Goal: Check status: Check status

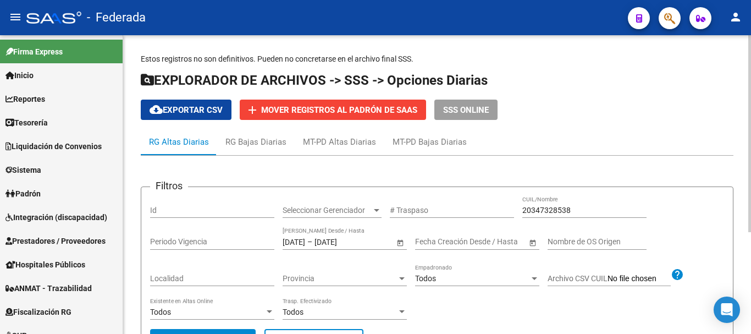
scroll to position [407, 0]
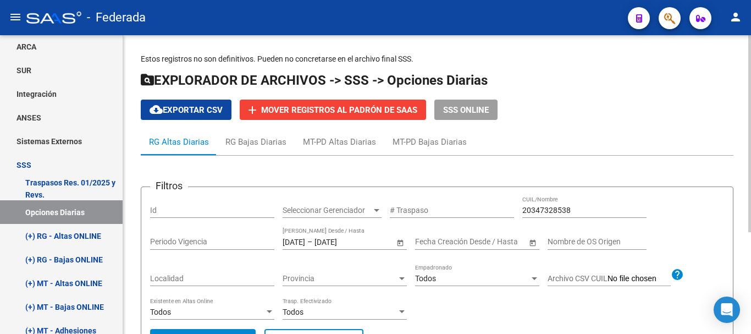
click at [305, 240] on input "[DATE]" at bounding box center [293, 241] width 23 height 9
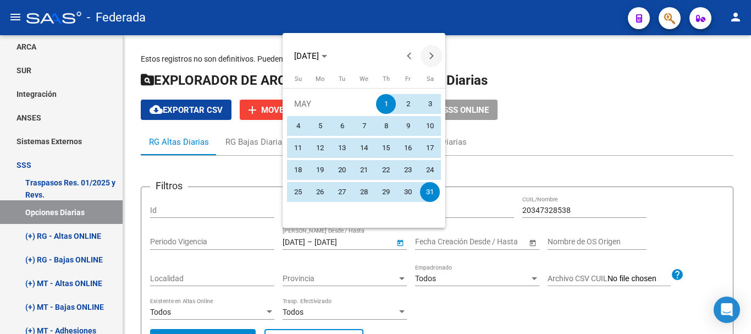
click at [430, 59] on button "Next month" at bounding box center [431, 56] width 22 height 22
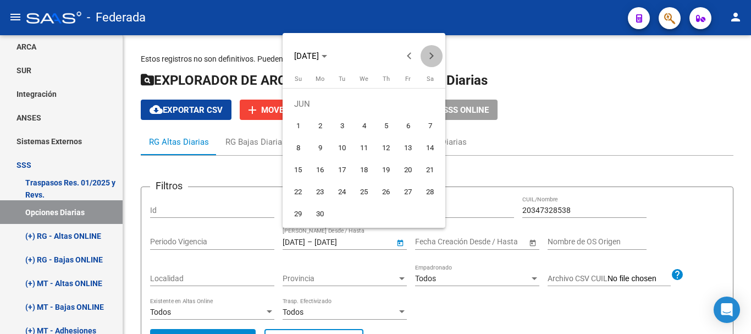
click at [430, 59] on button "Next month" at bounding box center [431, 56] width 22 height 22
click at [323, 126] on span "1" at bounding box center [320, 126] width 20 height 20
type input "[DATE]"
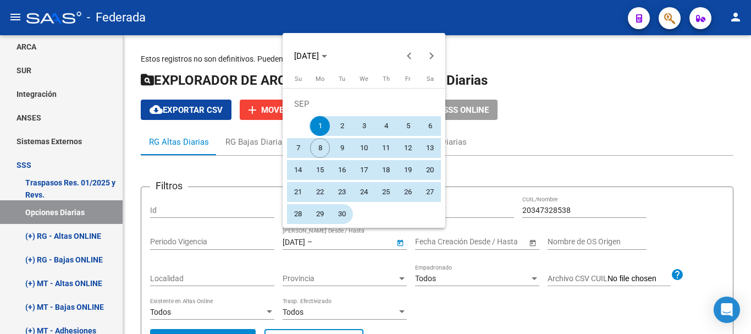
click at [343, 210] on span "30" at bounding box center [342, 214] width 20 height 20
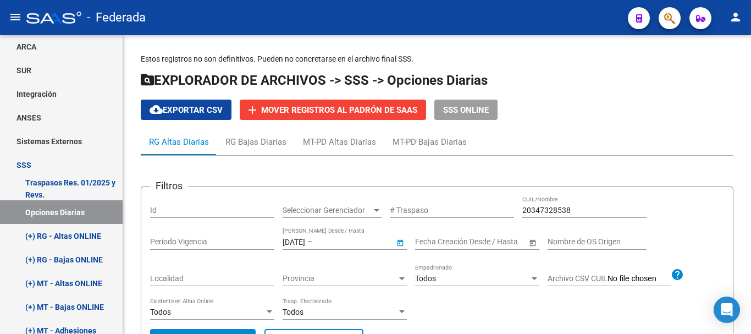
type input "[DATE]"
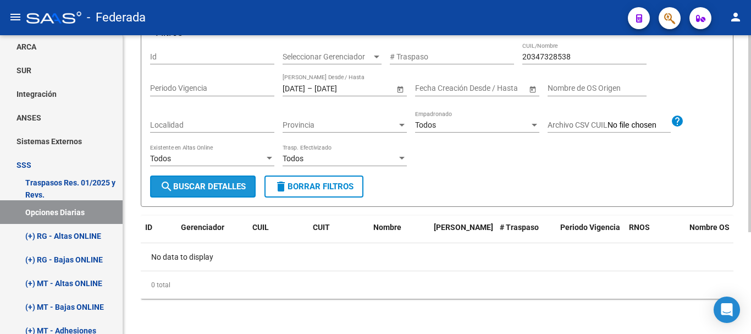
click at [199, 186] on span "search Buscar Detalles" at bounding box center [203, 186] width 86 height 10
